Goal: Transaction & Acquisition: Book appointment/travel/reservation

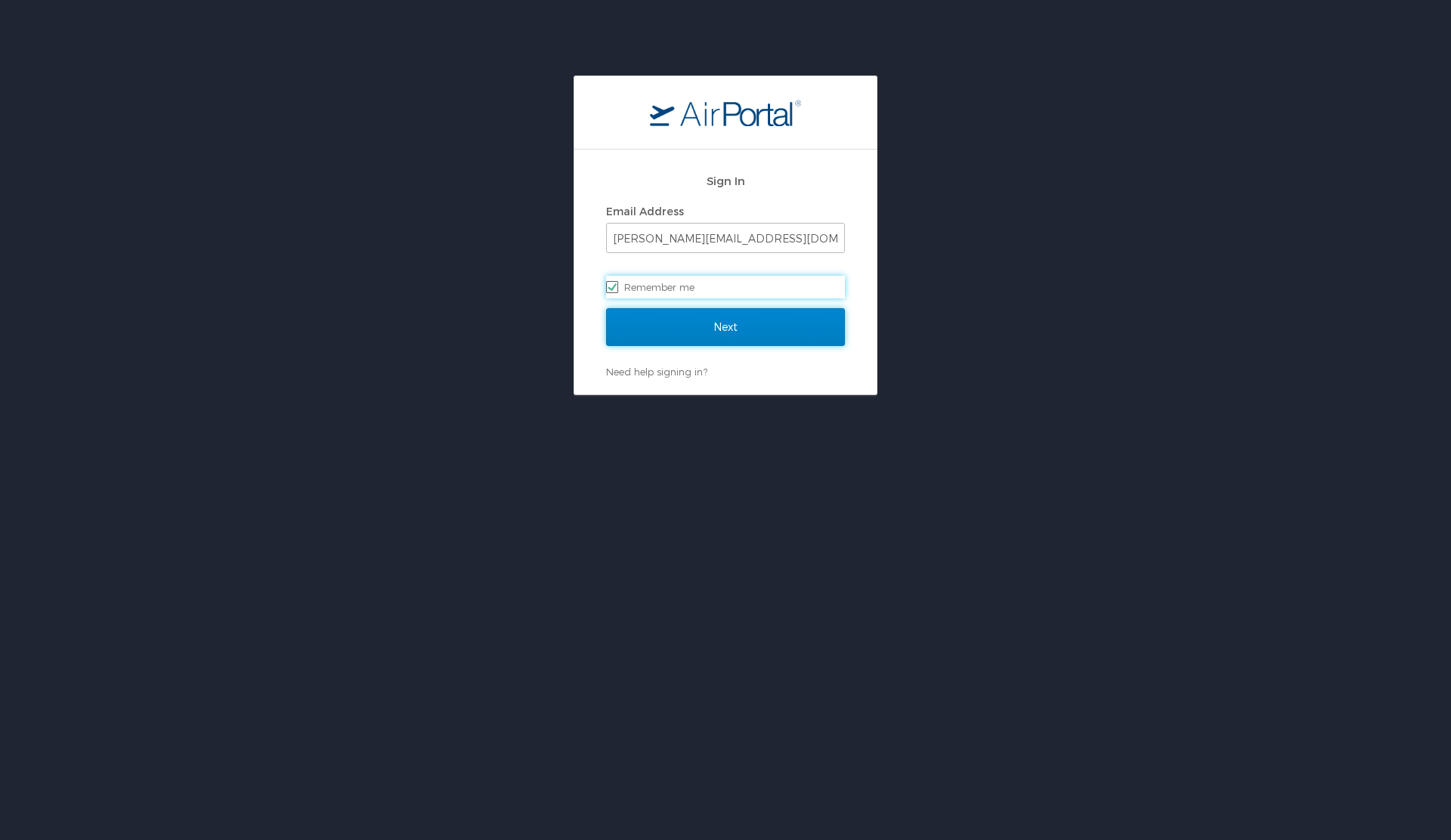
click at [758, 337] on input "Next" at bounding box center [726, 327] width 239 height 38
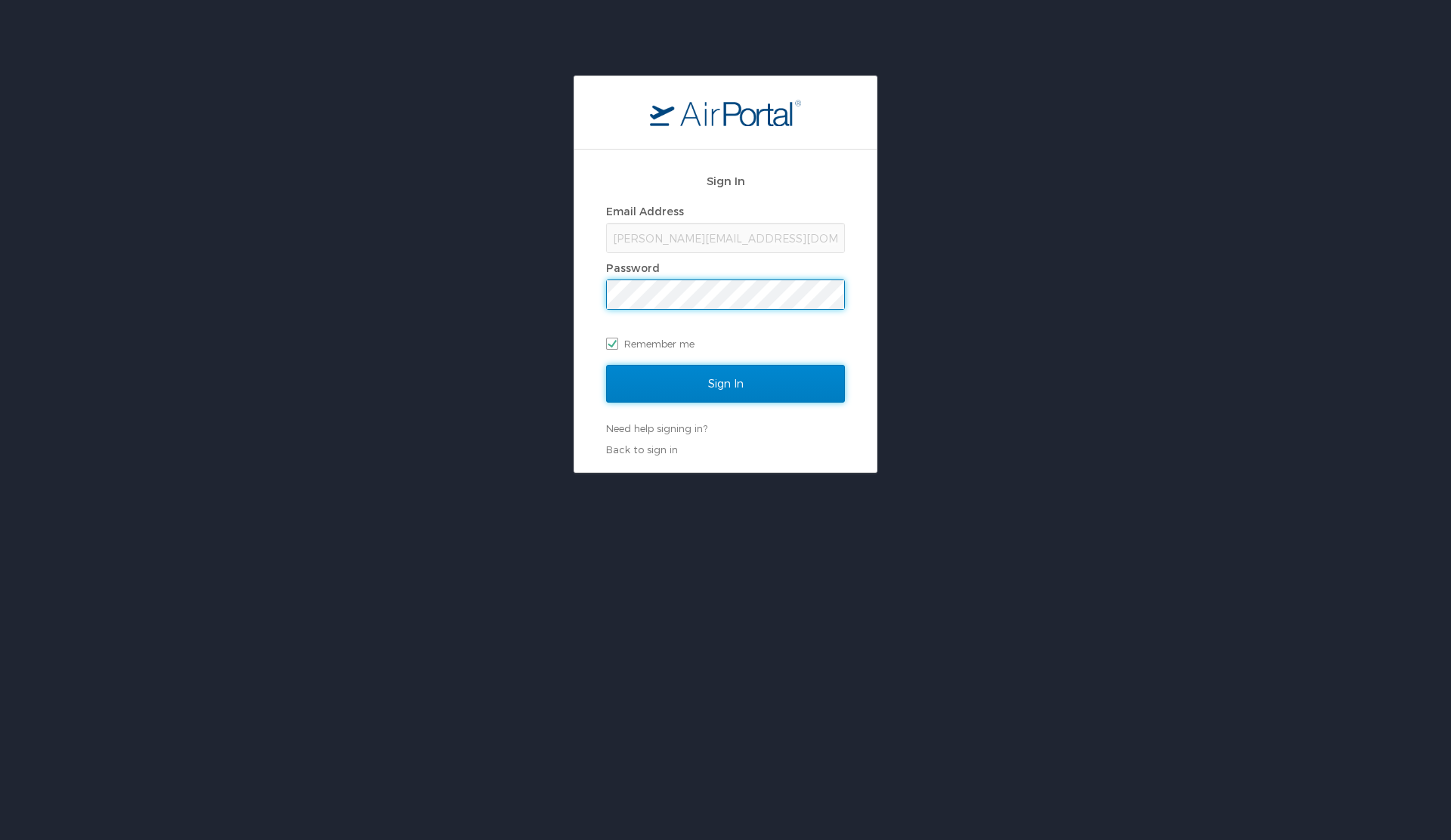
click at [744, 374] on input "Sign In" at bounding box center [726, 384] width 239 height 38
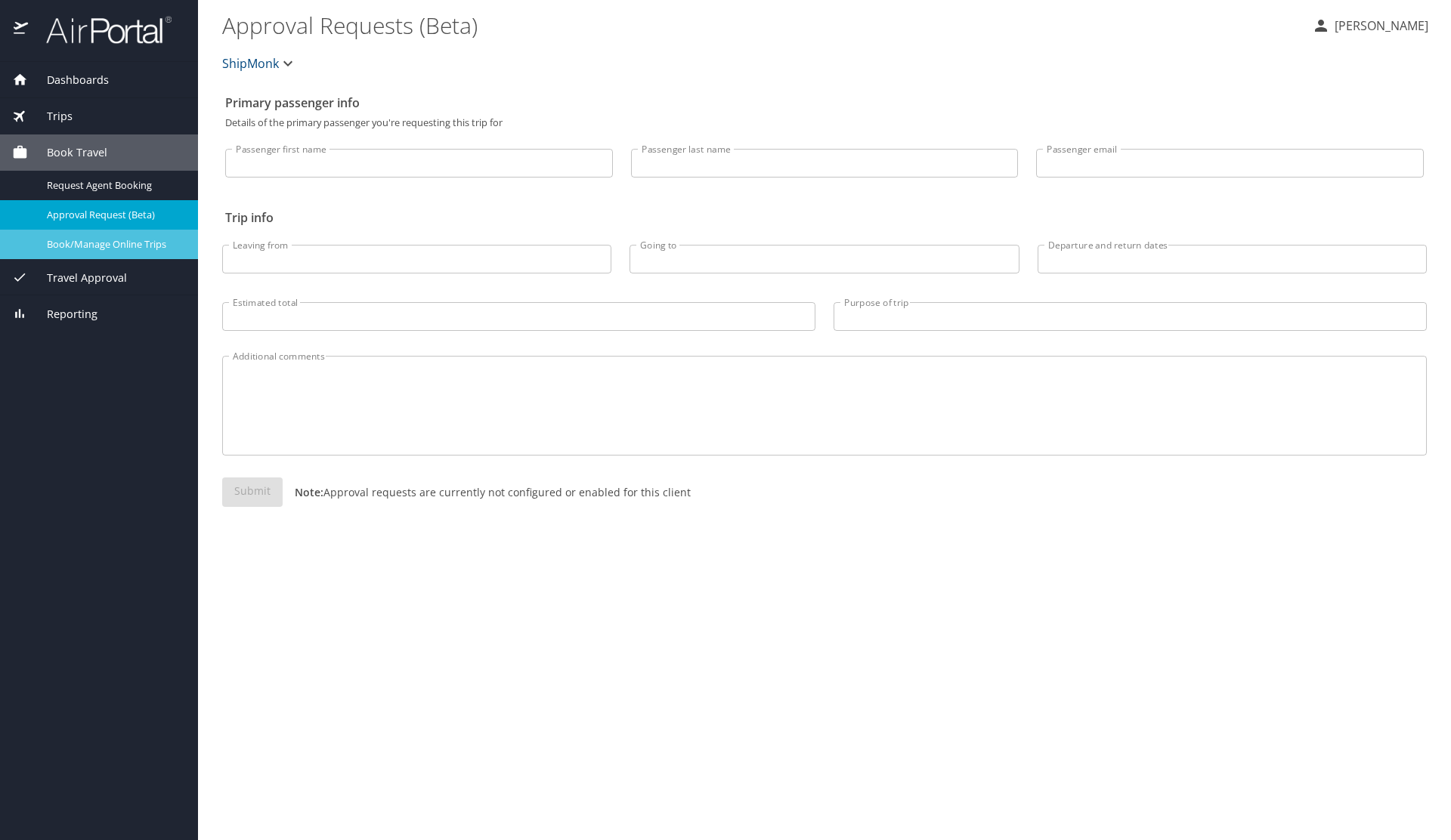
click at [107, 252] on div "Book/Manage Online Trips" at bounding box center [99, 244] width 174 height 17
click at [126, 241] on span "Book/Manage Online Trips" at bounding box center [113, 244] width 133 height 14
